Goal: Navigation & Orientation: Go to known website

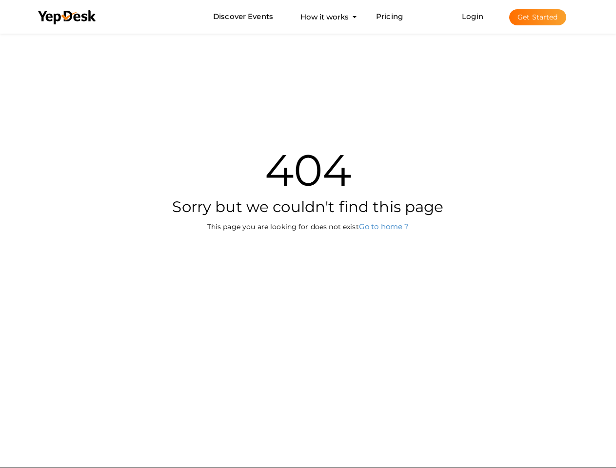
click at [308, 234] on div "404 Sorry but we couldn't find this page This page you are looking for does not…" at bounding box center [308, 178] width 570 height 294
click at [67, 18] on use at bounding box center [67, 17] width 58 height 14
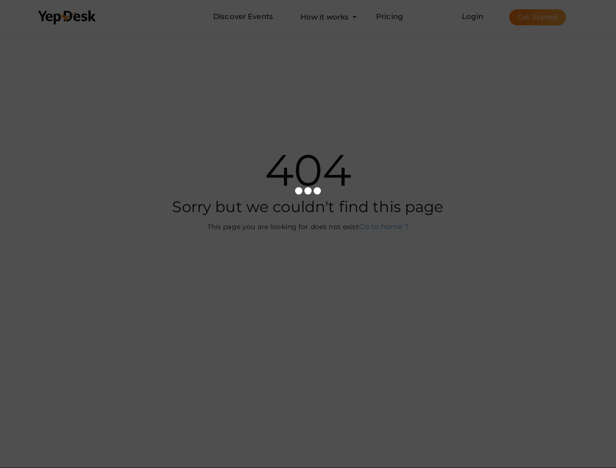
click at [473, 16] on link "Login" at bounding box center [472, 16] width 21 height 9
click at [537, 17] on button "Get Started" at bounding box center [537, 17] width 57 height 16
